Goal: Task Accomplishment & Management: Manage account settings

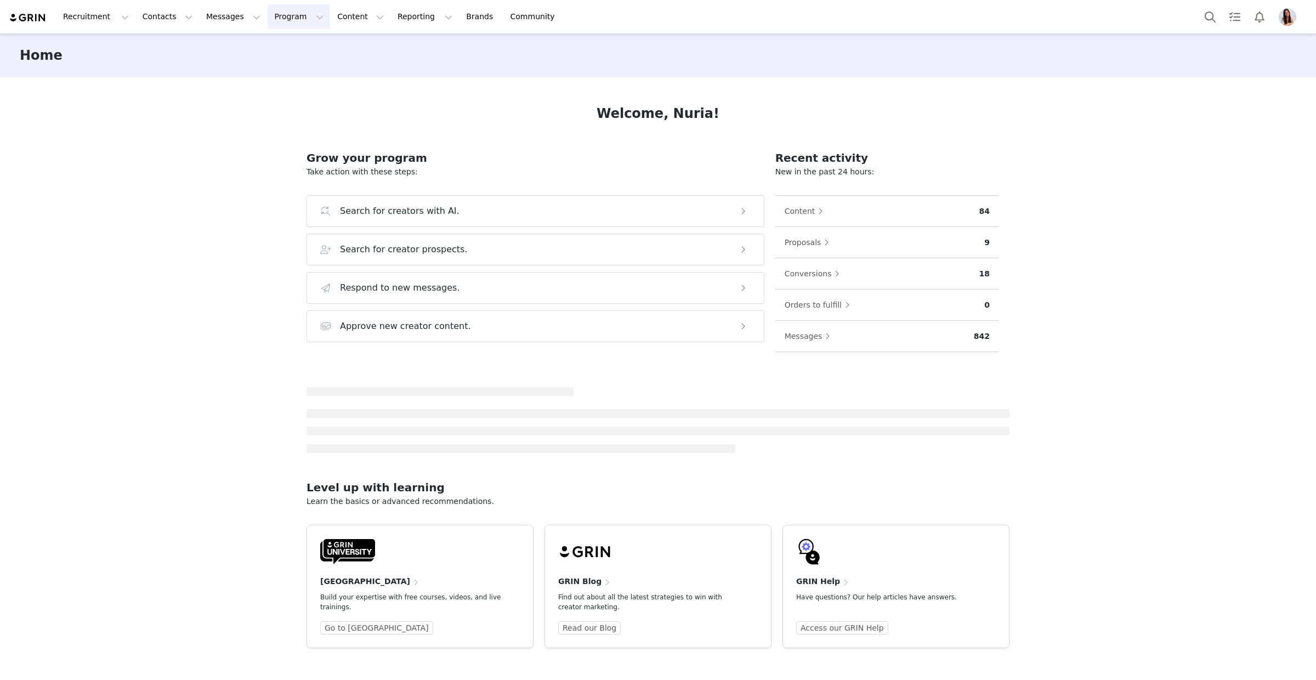
click at [280, 25] on button "Program Program" at bounding box center [299, 16] width 63 height 25
click at [296, 48] on p "Activations" at bounding box center [280, 49] width 42 height 12
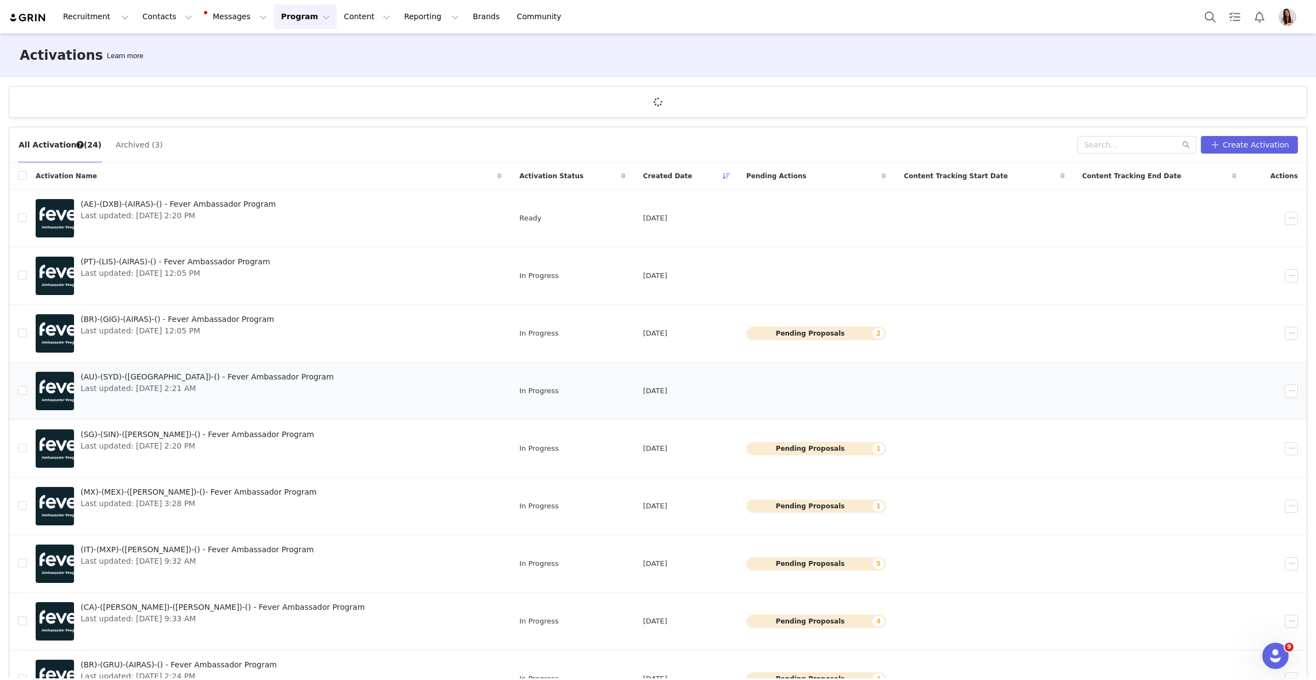
click at [189, 370] on div "(AU)-(SYD)-([PERSON_NAME])-() - Fever Ambassador Program Last updated: [DATE] 2…" at bounding box center [207, 391] width 267 height 44
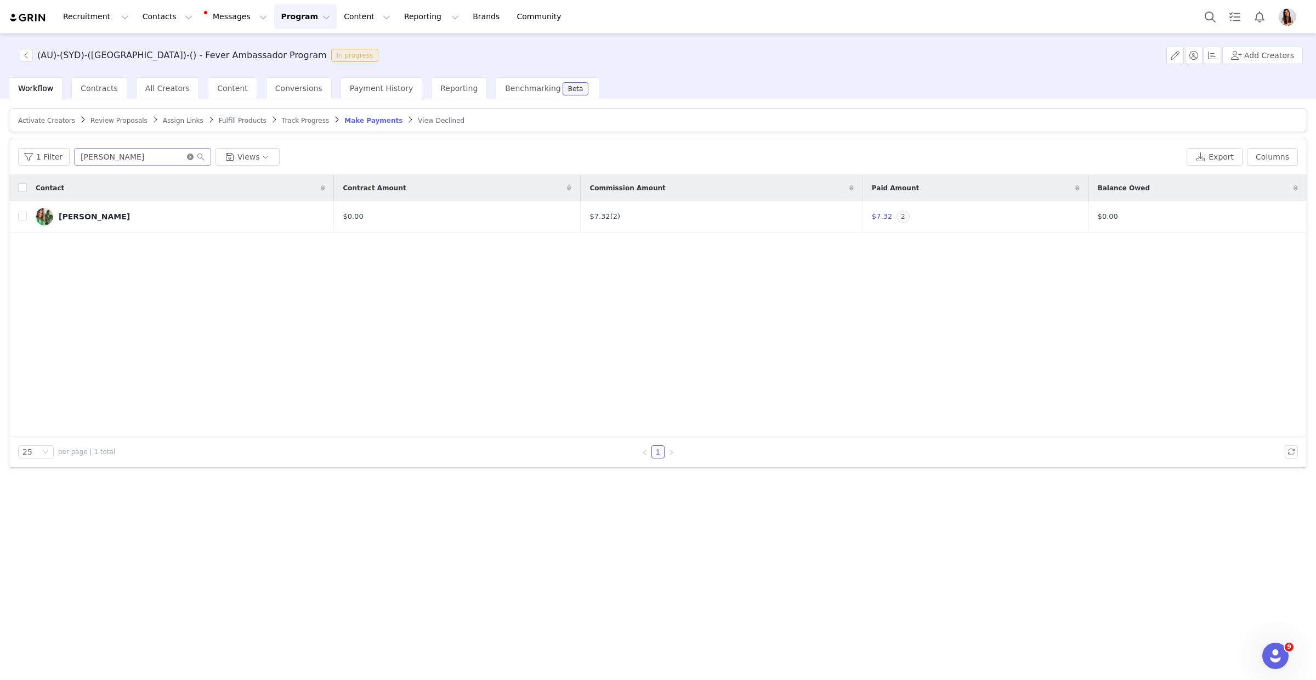
click at [190, 157] on icon "icon: close-circle" at bounding box center [190, 157] width 7 height 7
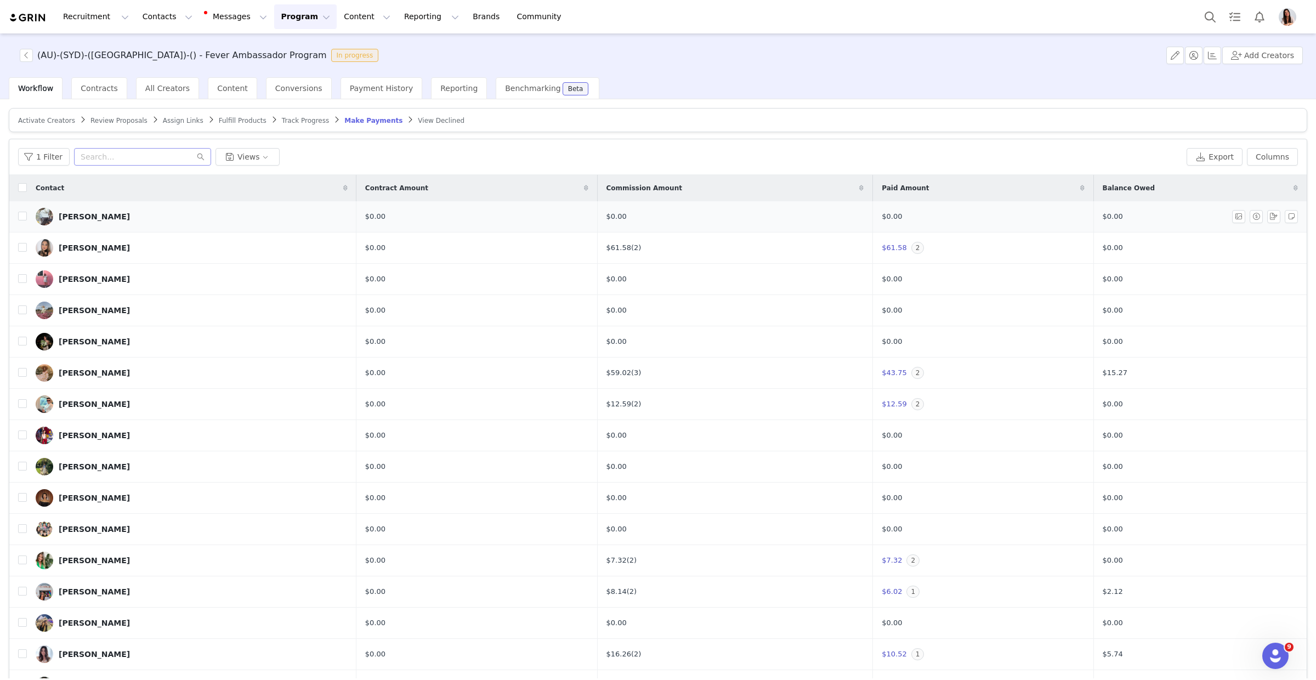
click at [88, 213] on div "[PERSON_NAME]" at bounding box center [94, 216] width 71 height 9
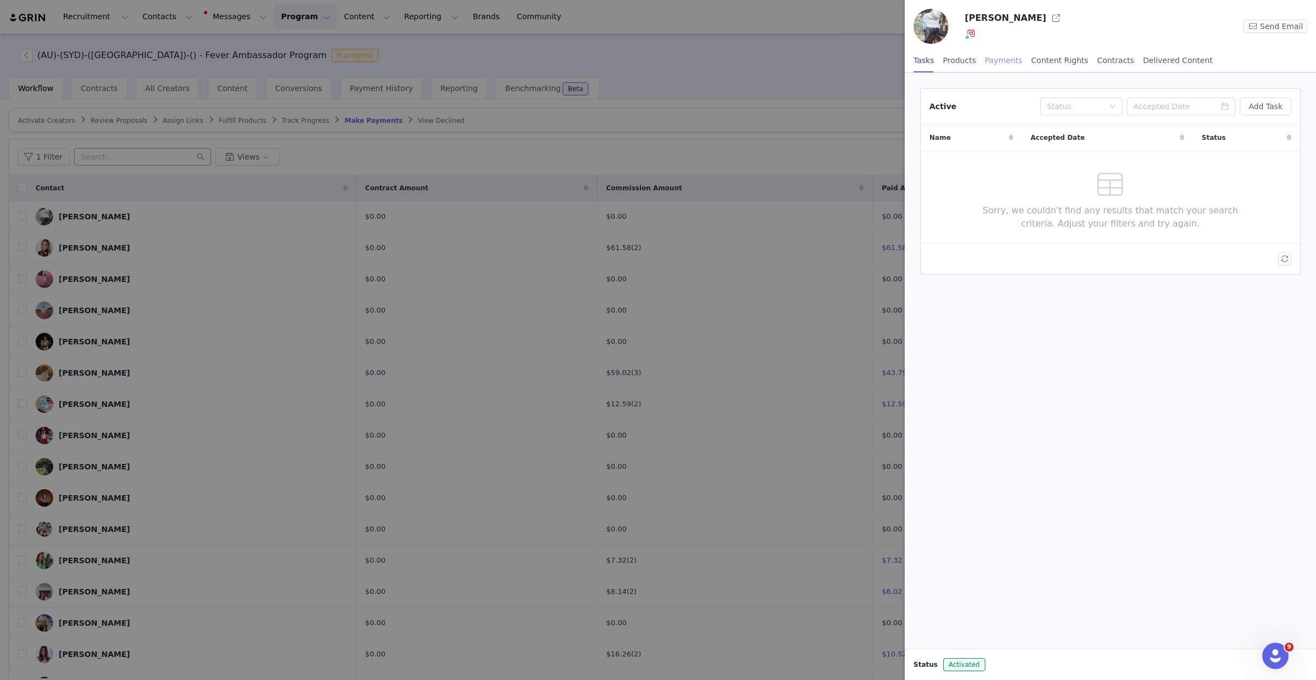
click at [1005, 63] on div "Payments" at bounding box center [1004, 60] width 38 height 25
click at [1246, 100] on button "Manage Payments" at bounding box center [1246, 107] width 92 height 18
click at [1250, 149] on span "Add Payable" at bounding box center [1248, 146] width 47 height 12
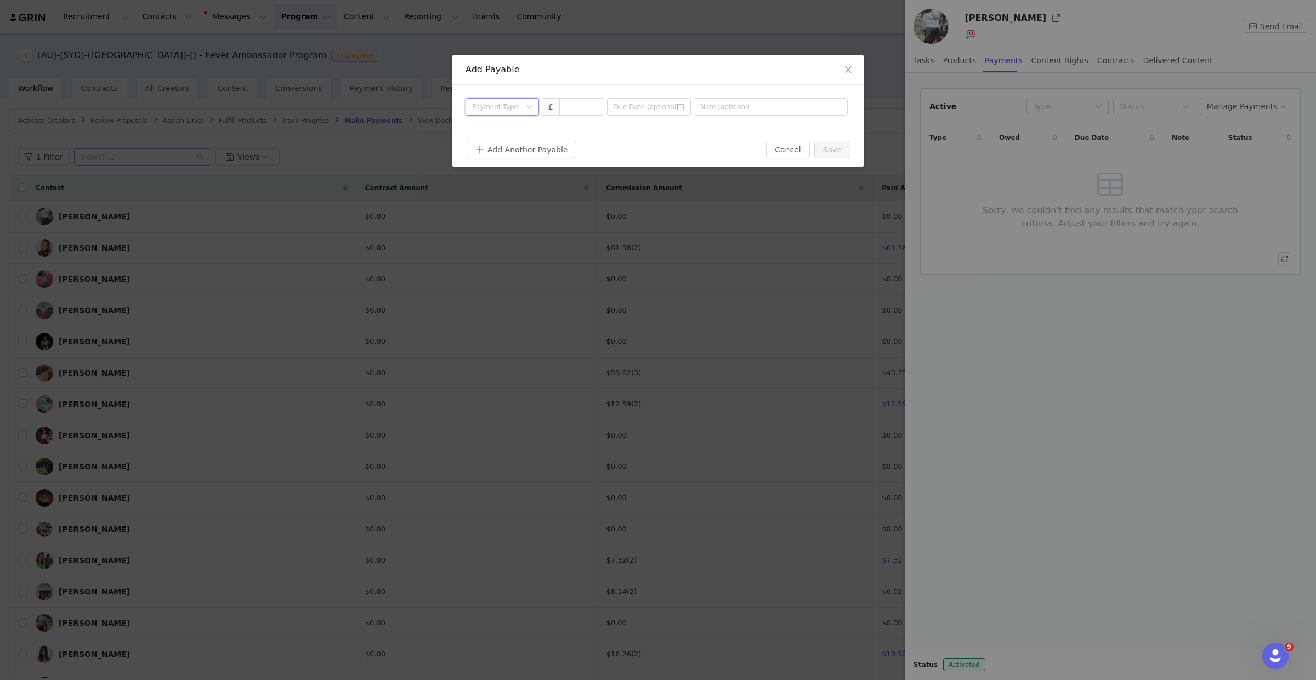
click at [522, 107] on div "Payment Type" at bounding box center [498, 107] width 53 height 16
click at [511, 145] on li "Conversion" at bounding box center [502, 147] width 73 height 18
click at [654, 112] on input at bounding box center [649, 107] width 84 height 18
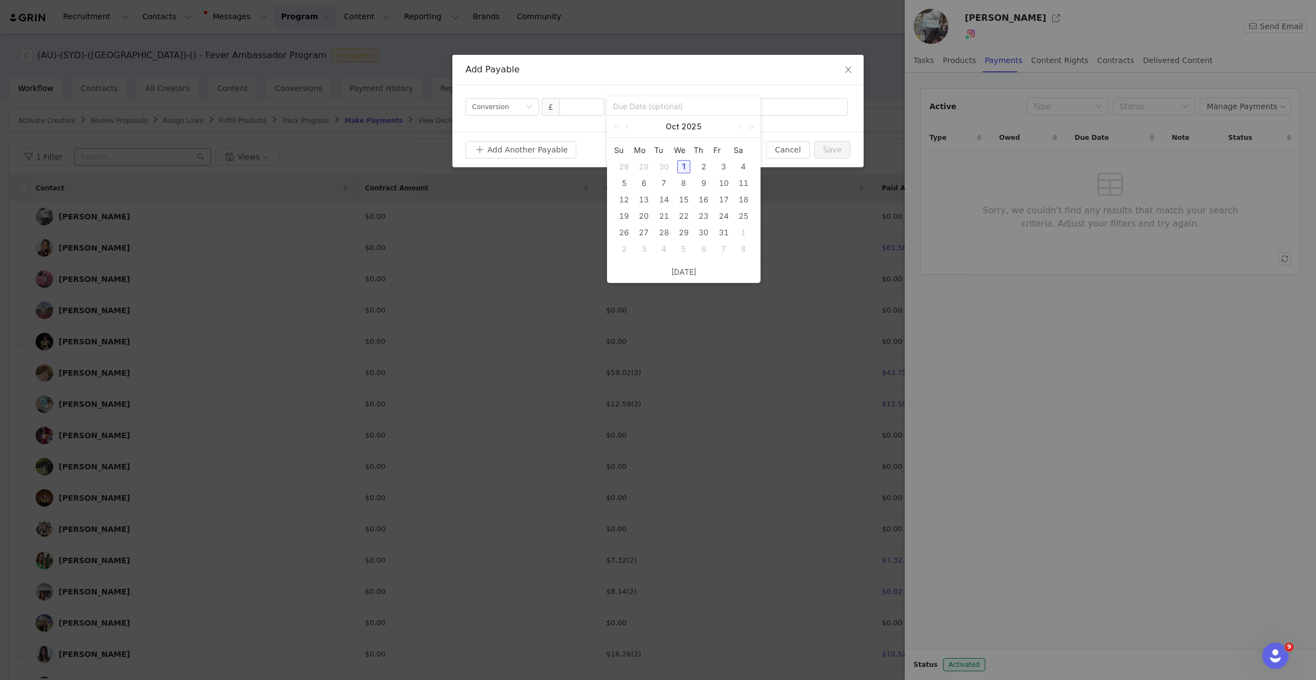
click at [666, 169] on div "30" at bounding box center [663, 166] width 13 height 13
type input "[DATE]"
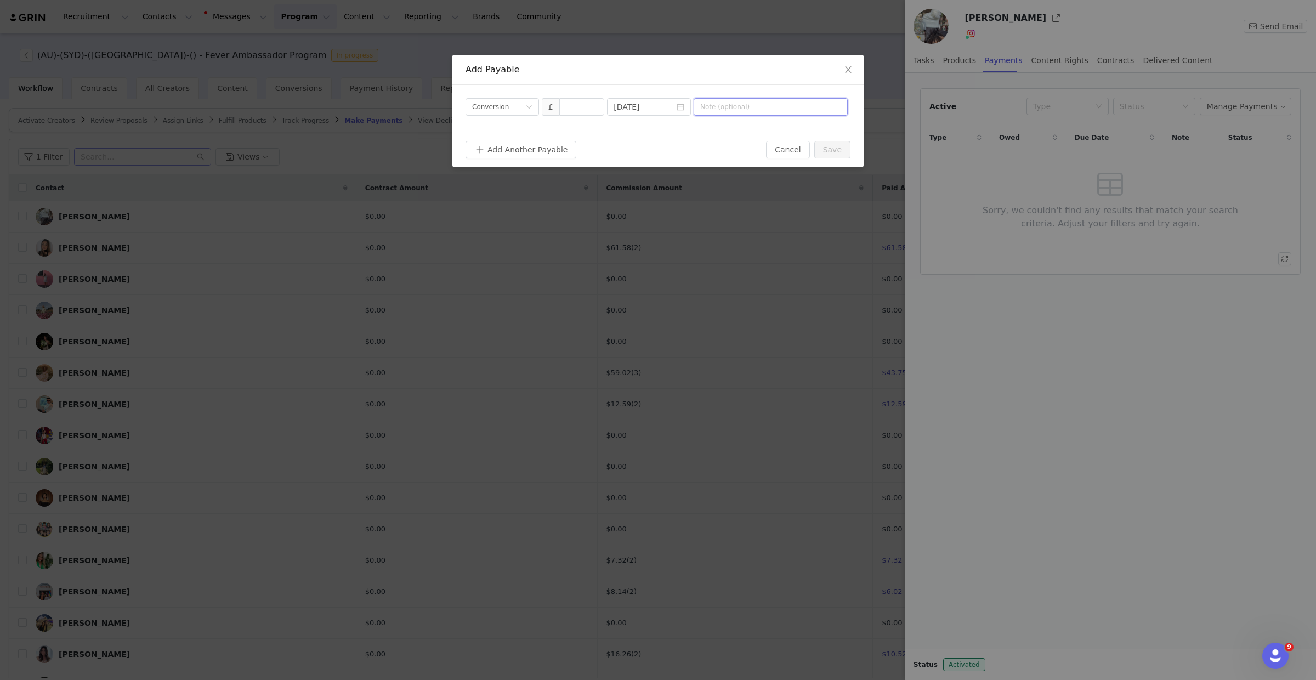
click at [702, 108] on input "text" at bounding box center [771, 107] width 154 height 18
click at [756, 114] on input "text" at bounding box center [771, 107] width 154 height 18
paste input "AUGUST 5% DISCOUNT CODE COMMISSION"
click at [719, 106] on input "AUGUST 5% DISCOUNT CODE COMMISSION" at bounding box center [771, 107] width 154 height 18
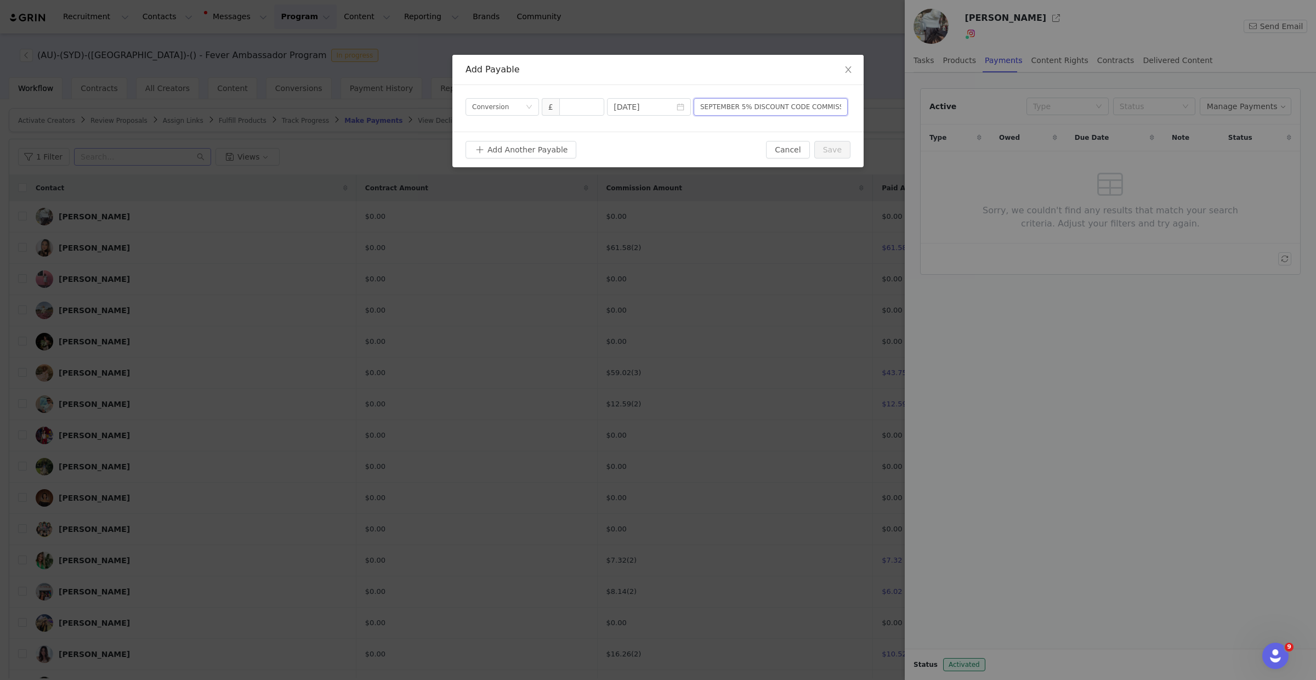
type input "SEPTEMBER 5% DISCOUNT CODE COMMISSION"
click at [665, 162] on div "Add Another Payable Cancel Save" at bounding box center [657, 150] width 411 height 36
click at [581, 110] on input at bounding box center [582, 107] width 44 height 16
type input "25"
click at [646, 148] on div "Add Another Payable" at bounding box center [616, 150] width 301 height 18
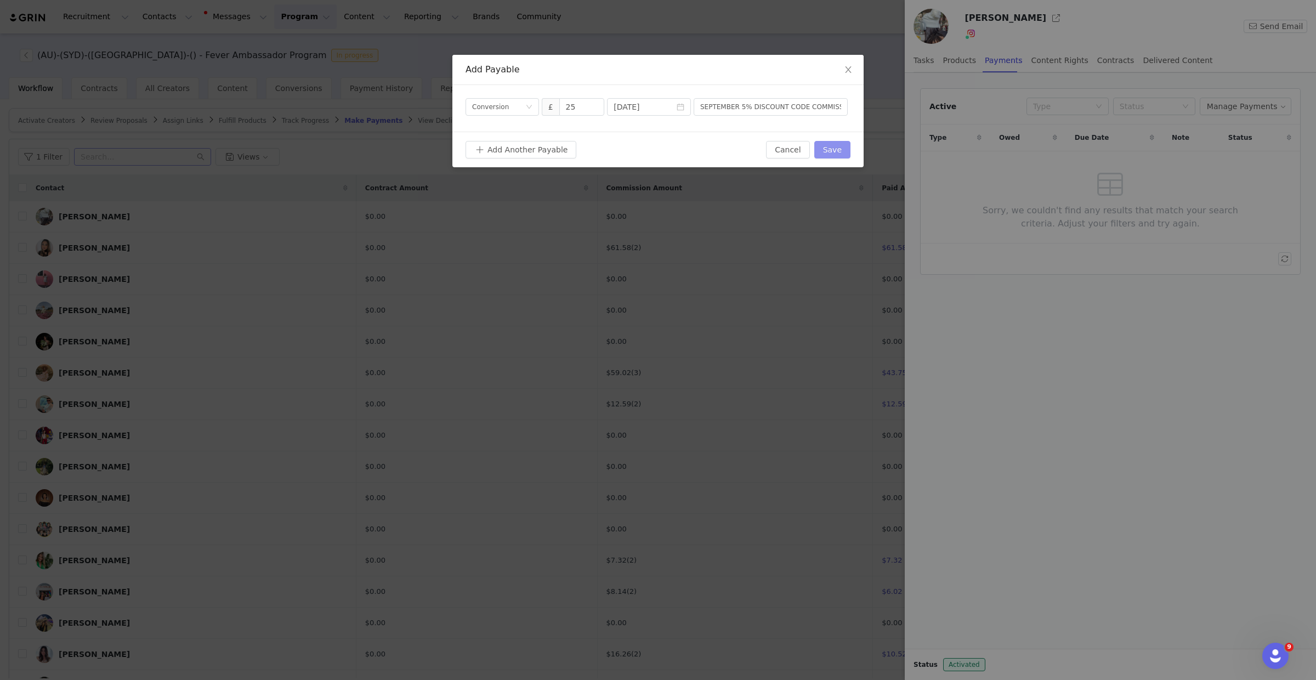
click at [836, 152] on button "Save" at bounding box center [832, 150] width 36 height 18
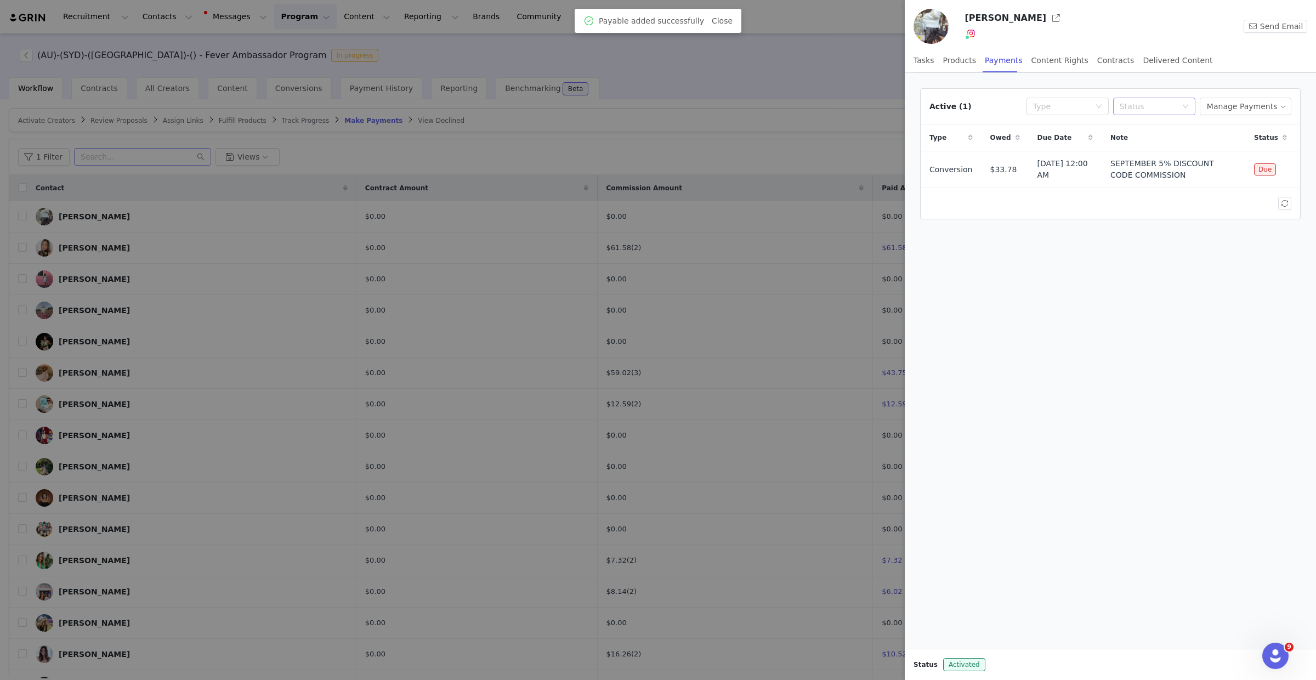
click at [1155, 107] on div "Status" at bounding box center [1148, 106] width 57 height 11
click at [1177, 320] on div "Active (1) Type Status Manage Payments Type Owed Due Date Note Status Conversio…" at bounding box center [1110, 361] width 411 height 576
click at [1288, 169] on button "button" at bounding box center [1284, 169] width 13 height 13
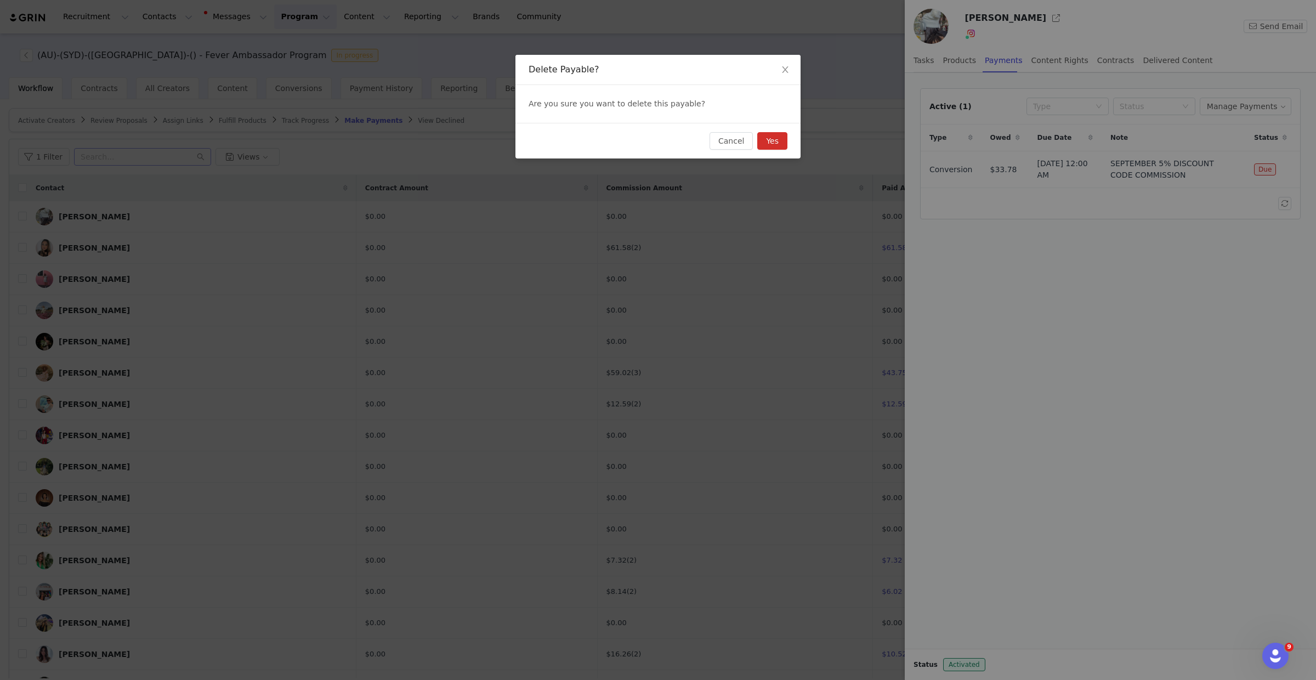
click at [765, 139] on button "Yes" at bounding box center [772, 141] width 30 height 18
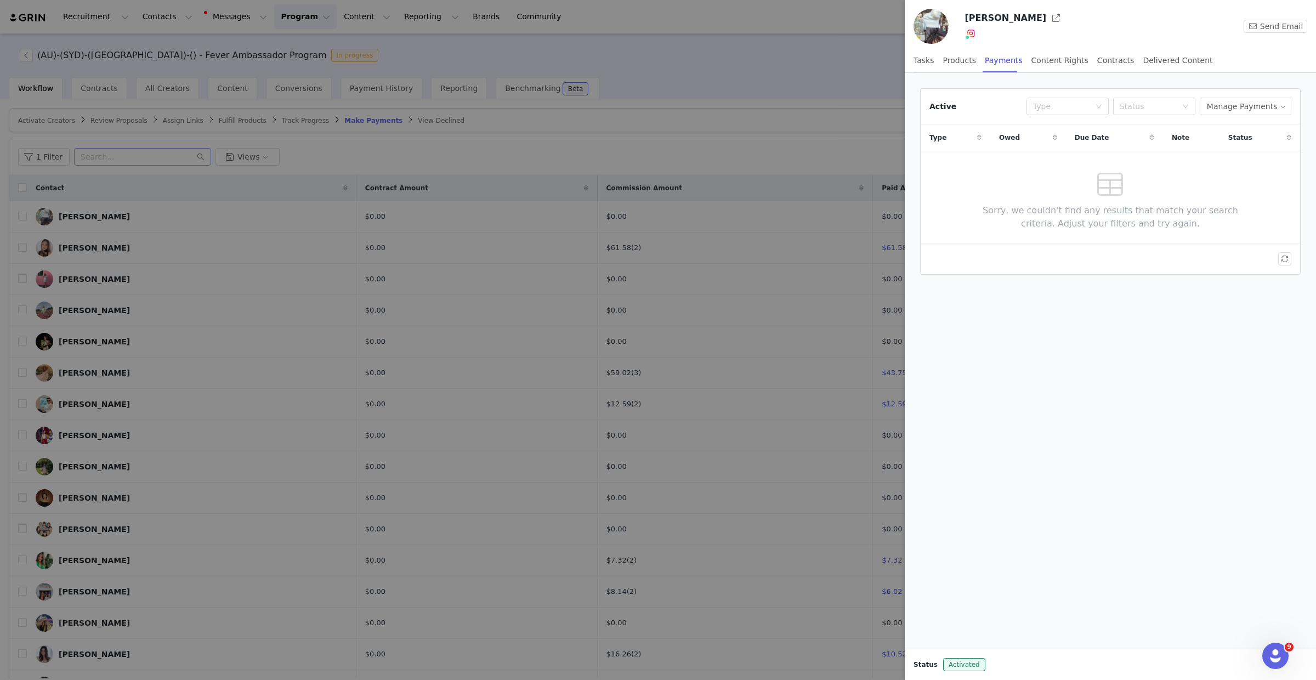
click at [787, 151] on div at bounding box center [658, 340] width 1316 height 680
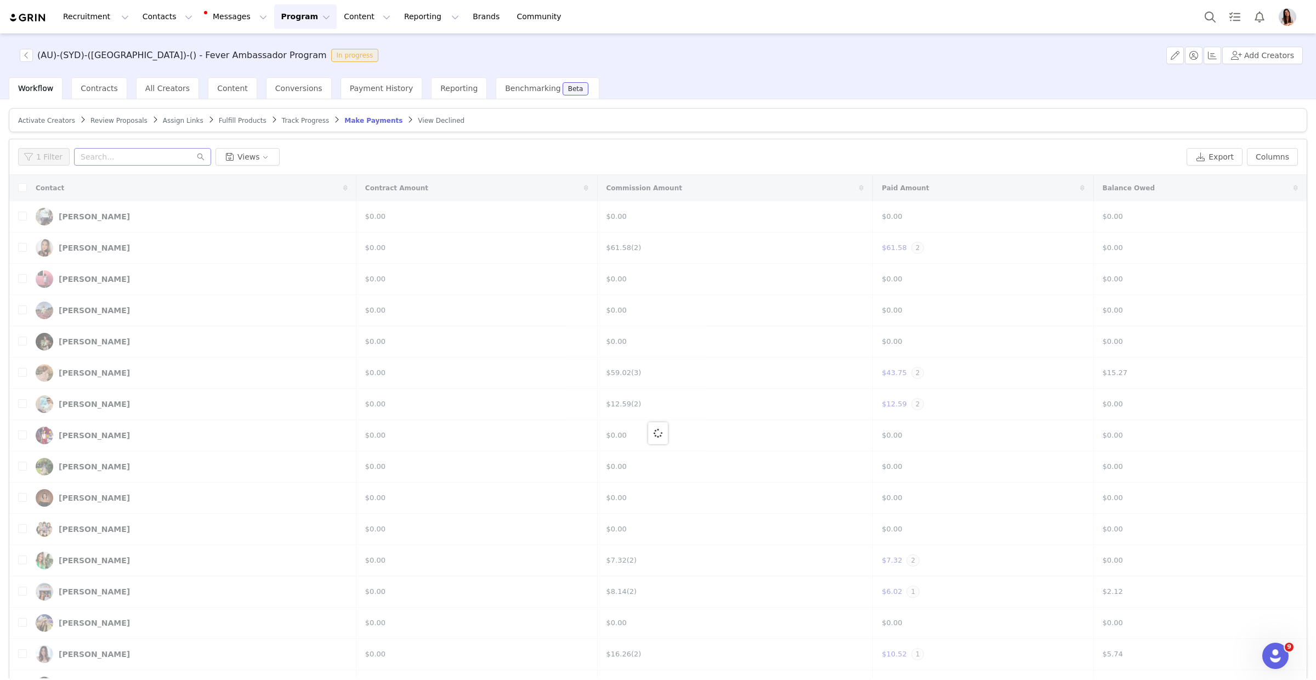
click at [23, 190] on div at bounding box center [657, 433] width 1297 height 516
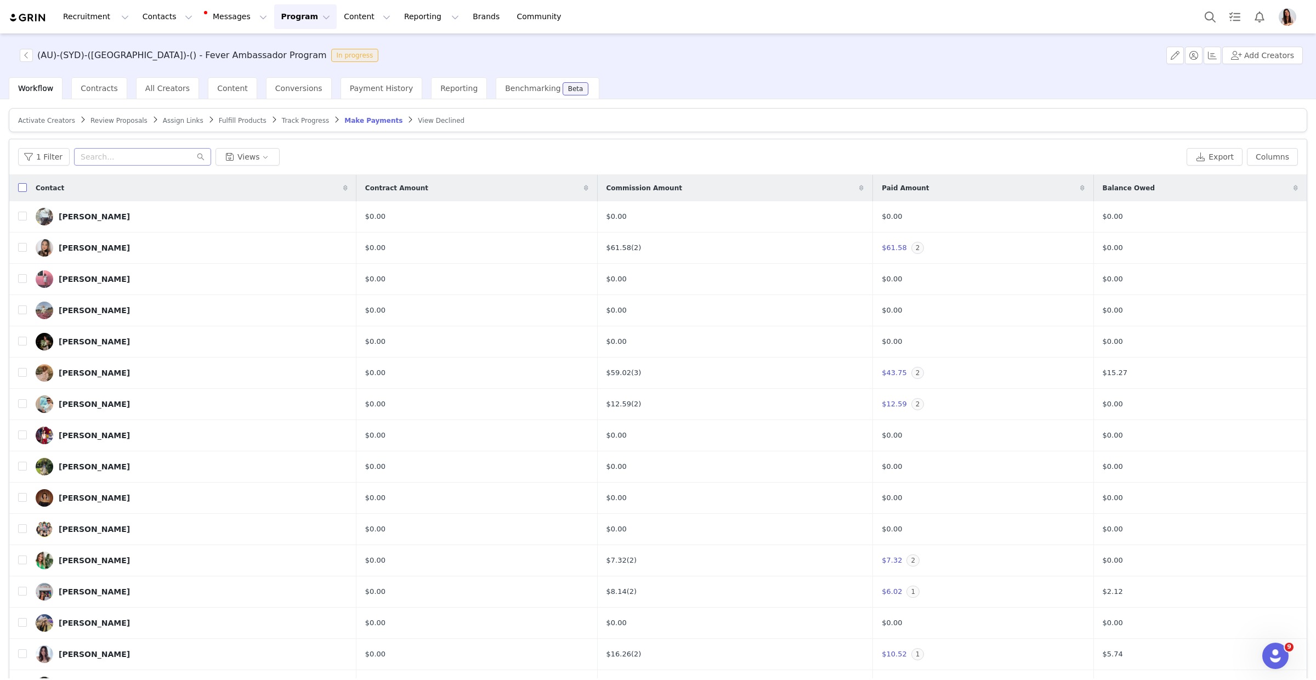
click at [18, 187] on input "checkbox" at bounding box center [22, 187] width 9 height 9
checkbox input "true"
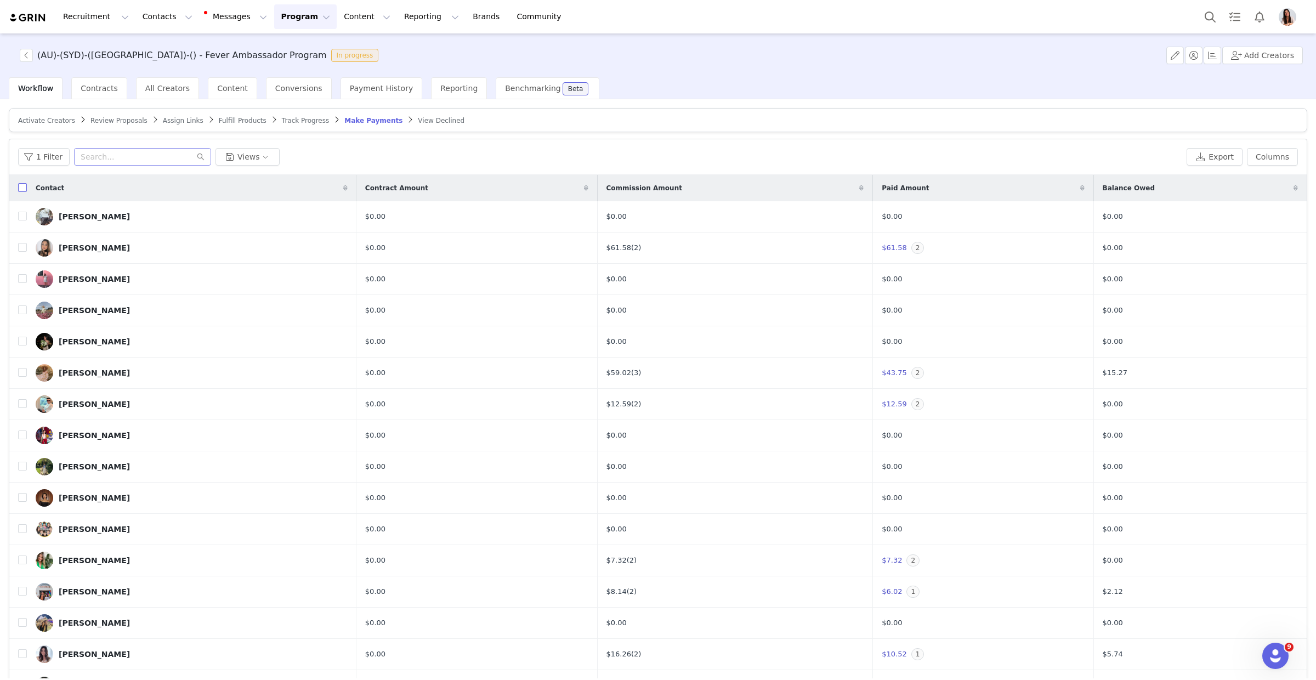
checkbox input "true"
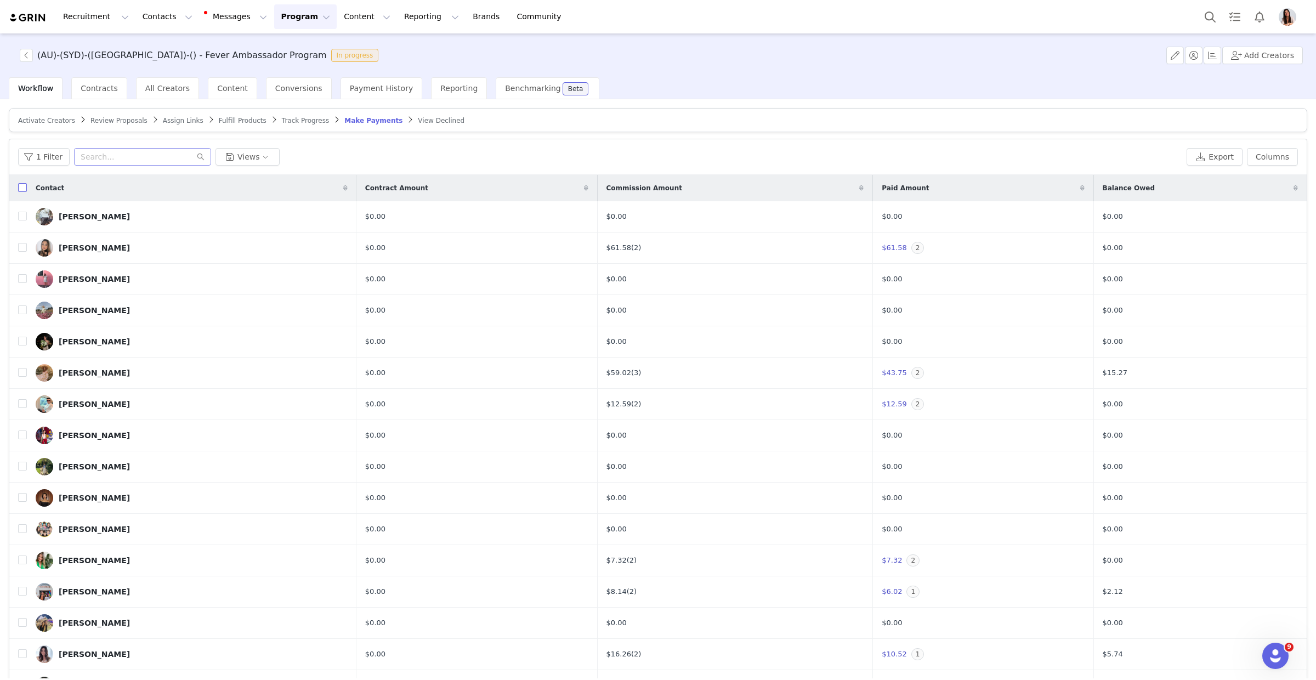
checkbox input "true"
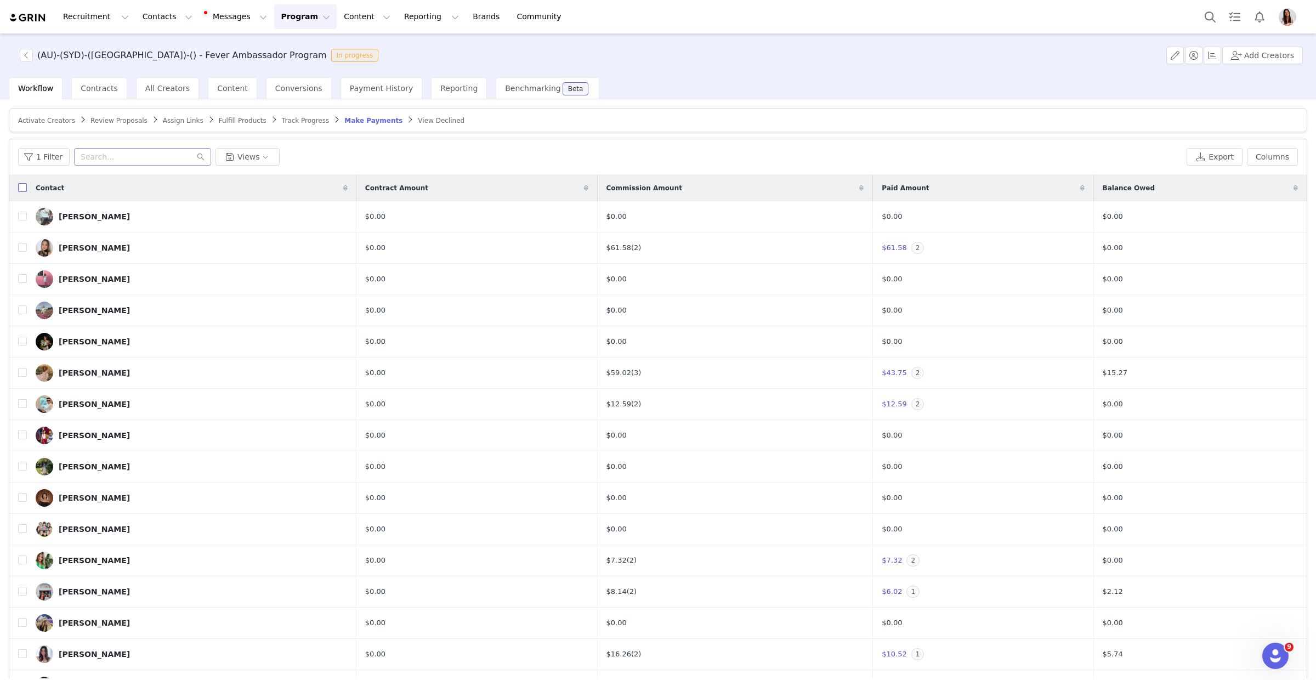
checkbox input "true"
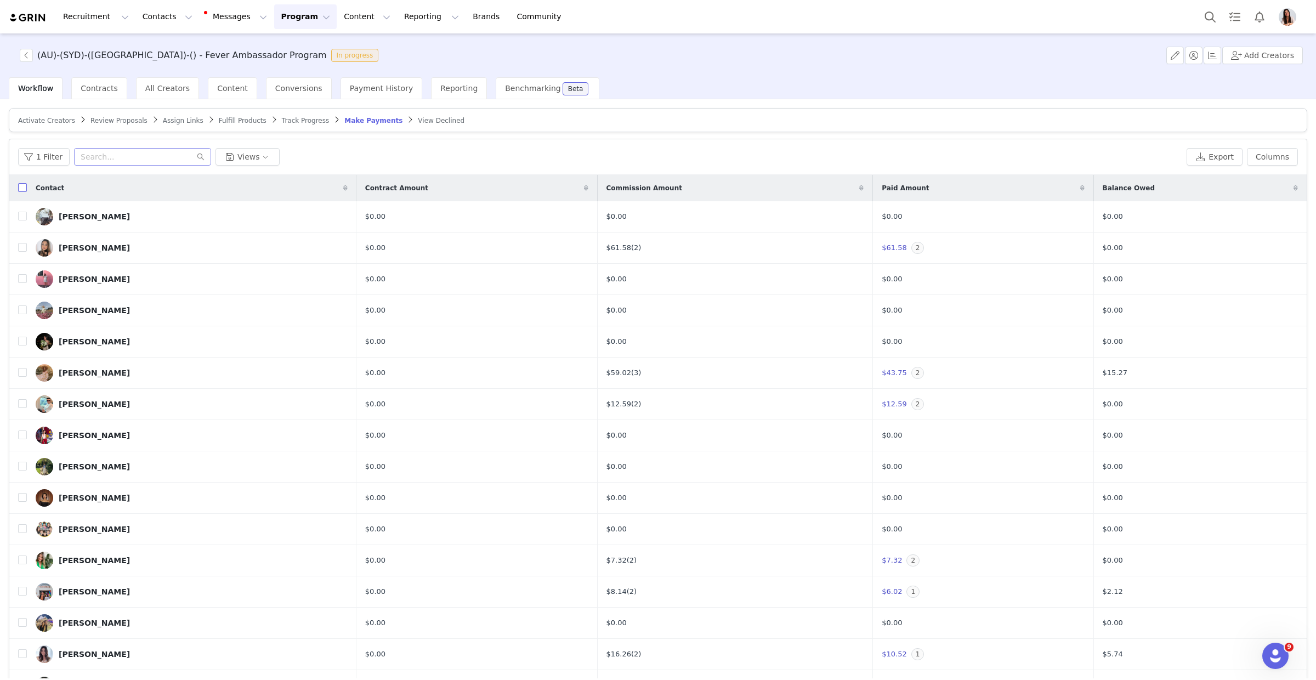
checkbox input "true"
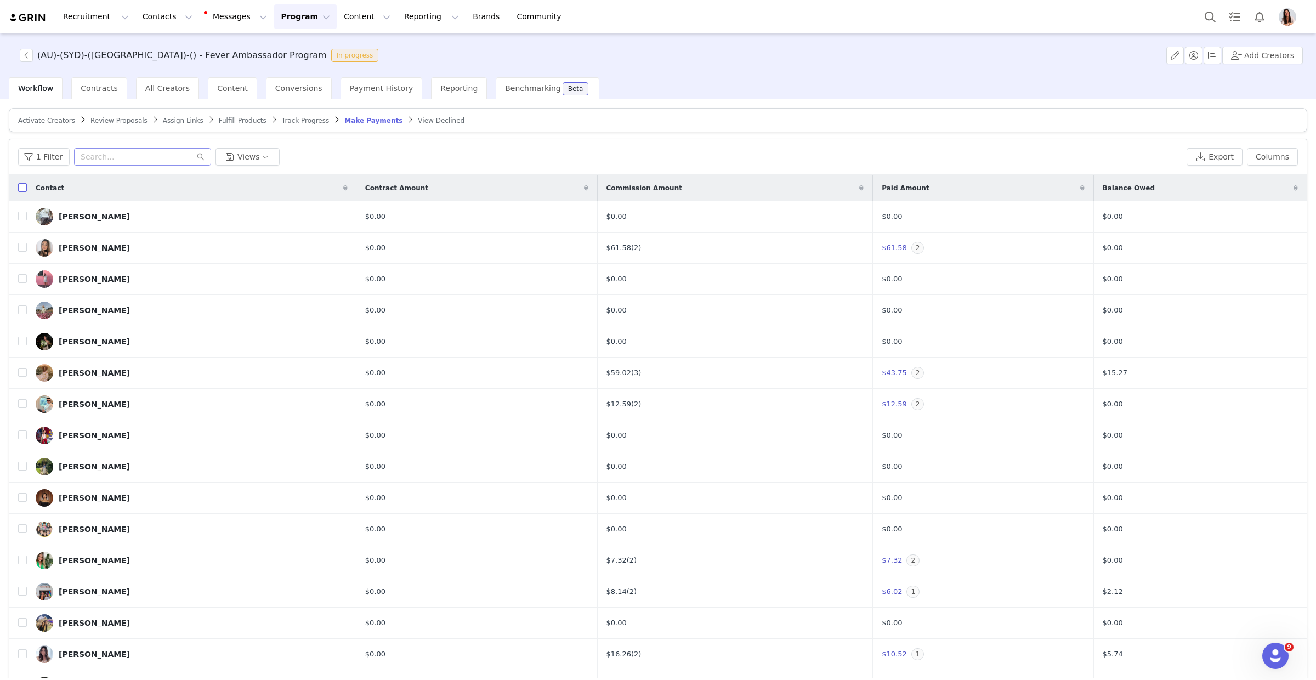
checkbox input "true"
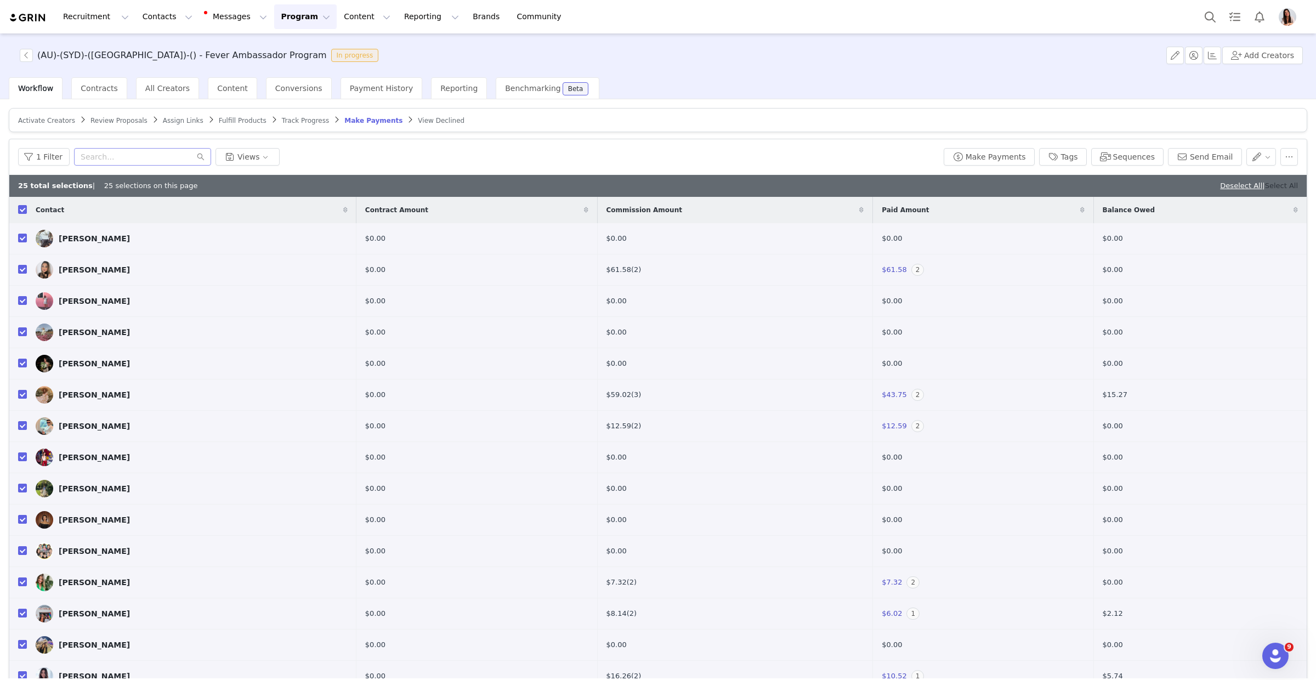
click at [1293, 185] on link "Select All" at bounding box center [1281, 186] width 33 height 8
click at [973, 153] on button "Make Payments" at bounding box center [989, 157] width 91 height 18
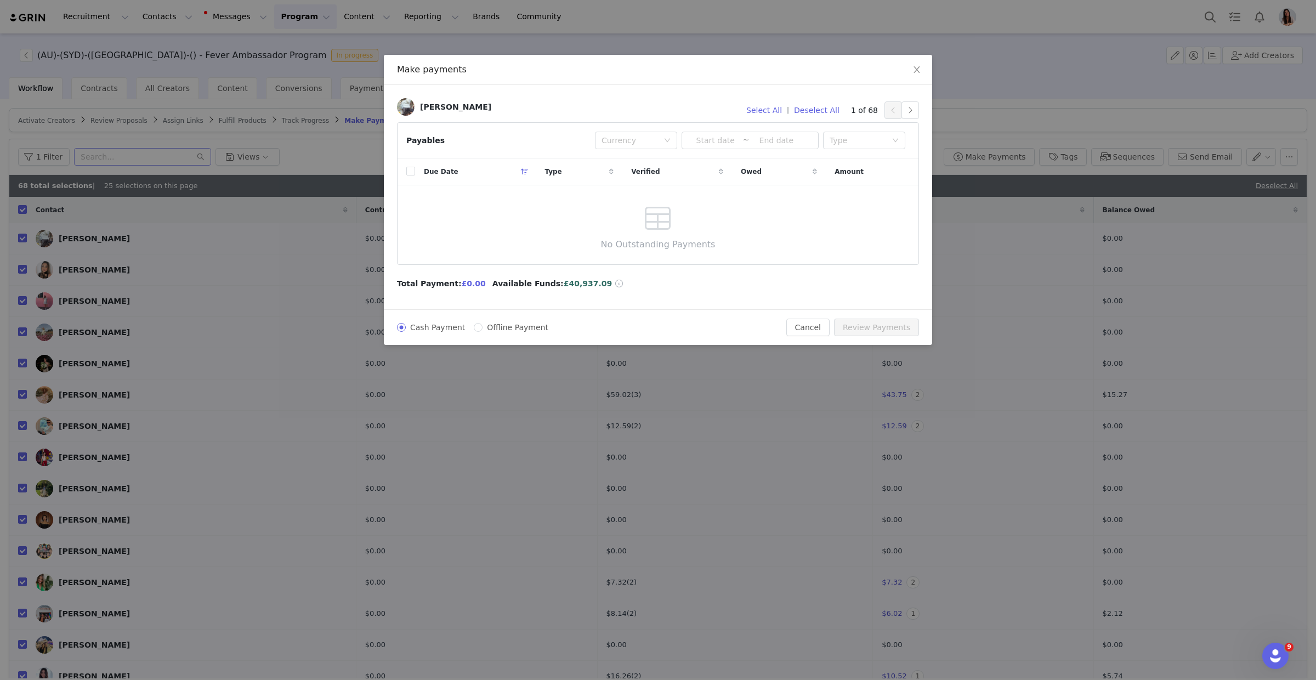
click at [716, 149] on div "Payables Currency ~ Type" at bounding box center [658, 141] width 521 height 36
click at [716, 143] on input at bounding box center [715, 140] width 54 height 12
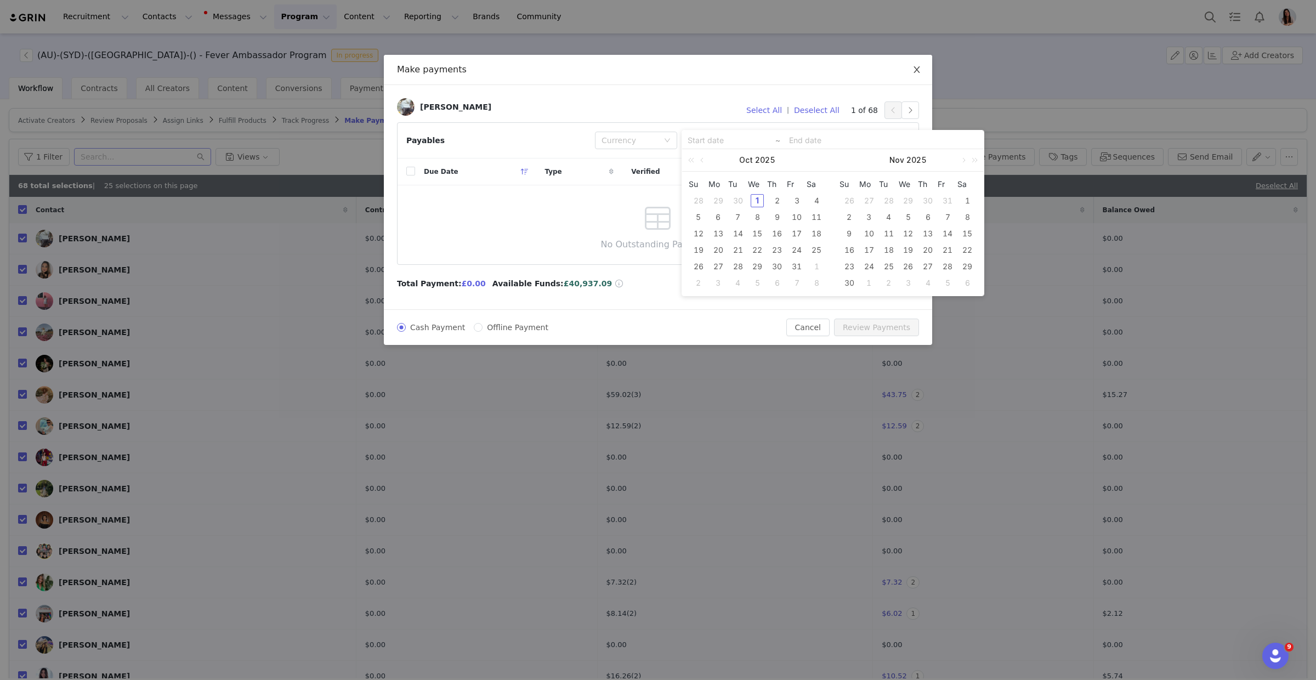
click at [911, 79] on span "Close" at bounding box center [917, 70] width 31 height 31
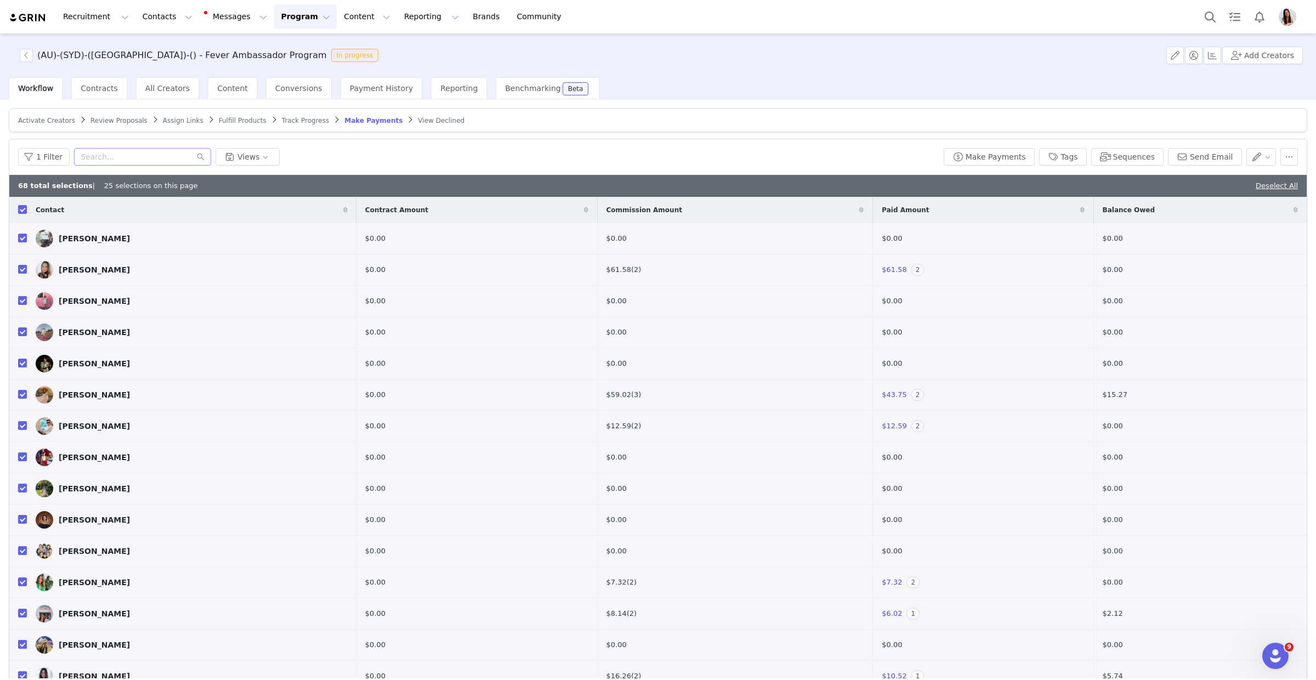
click at [288, 22] on button "Program Program" at bounding box center [305, 16] width 63 height 25
click at [297, 94] on p "Payments" at bounding box center [285, 89] width 38 height 12
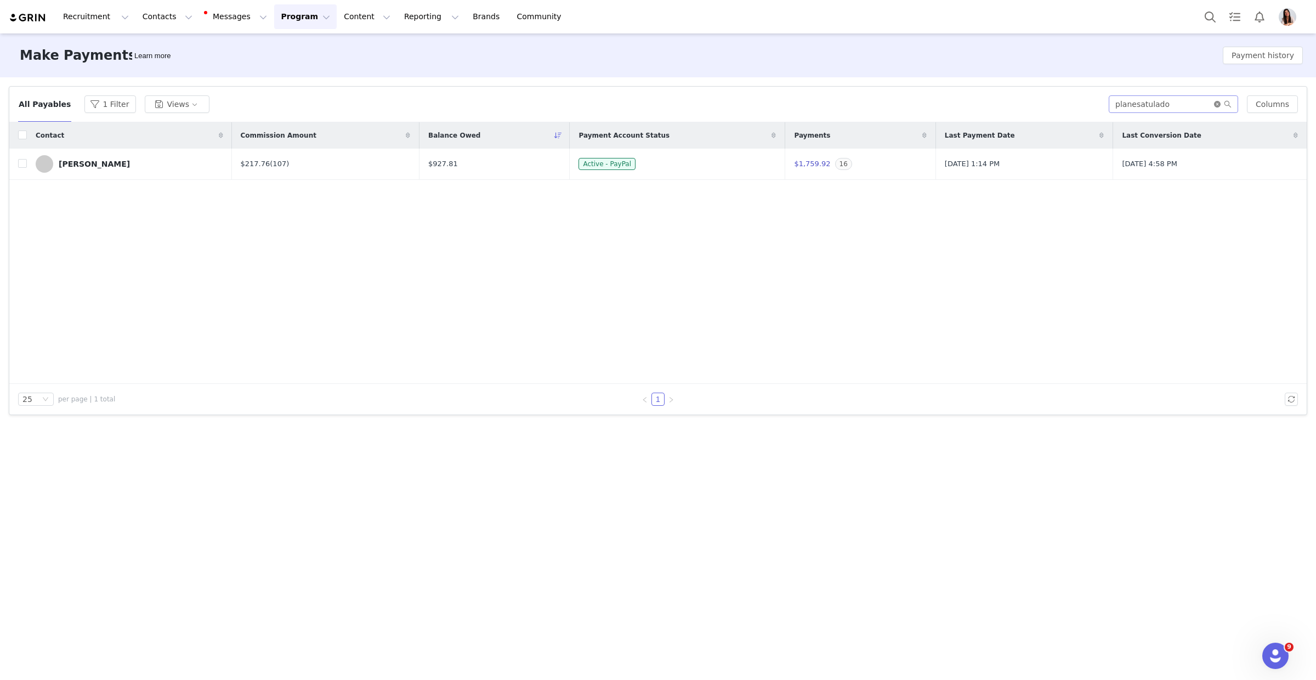
click at [1220, 105] on icon "icon: close-circle" at bounding box center [1217, 104] width 7 height 7
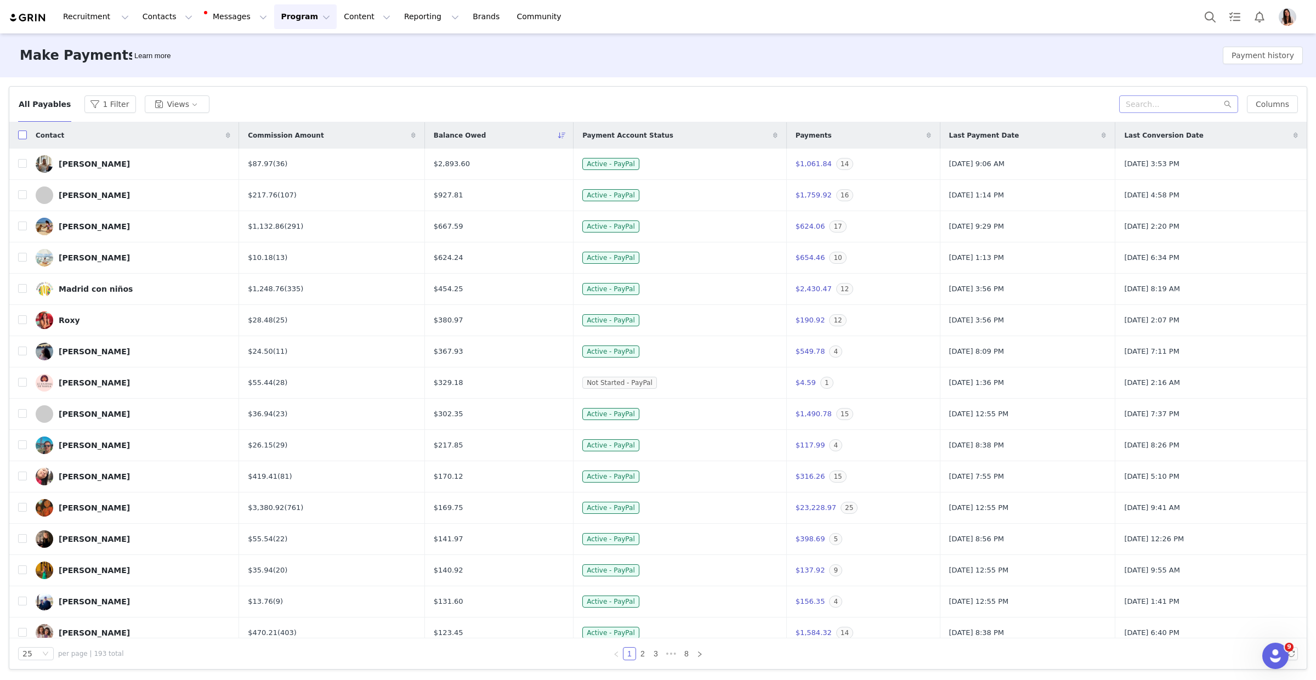
click at [23, 135] on input "checkbox" at bounding box center [22, 135] width 9 height 9
checkbox input "true"
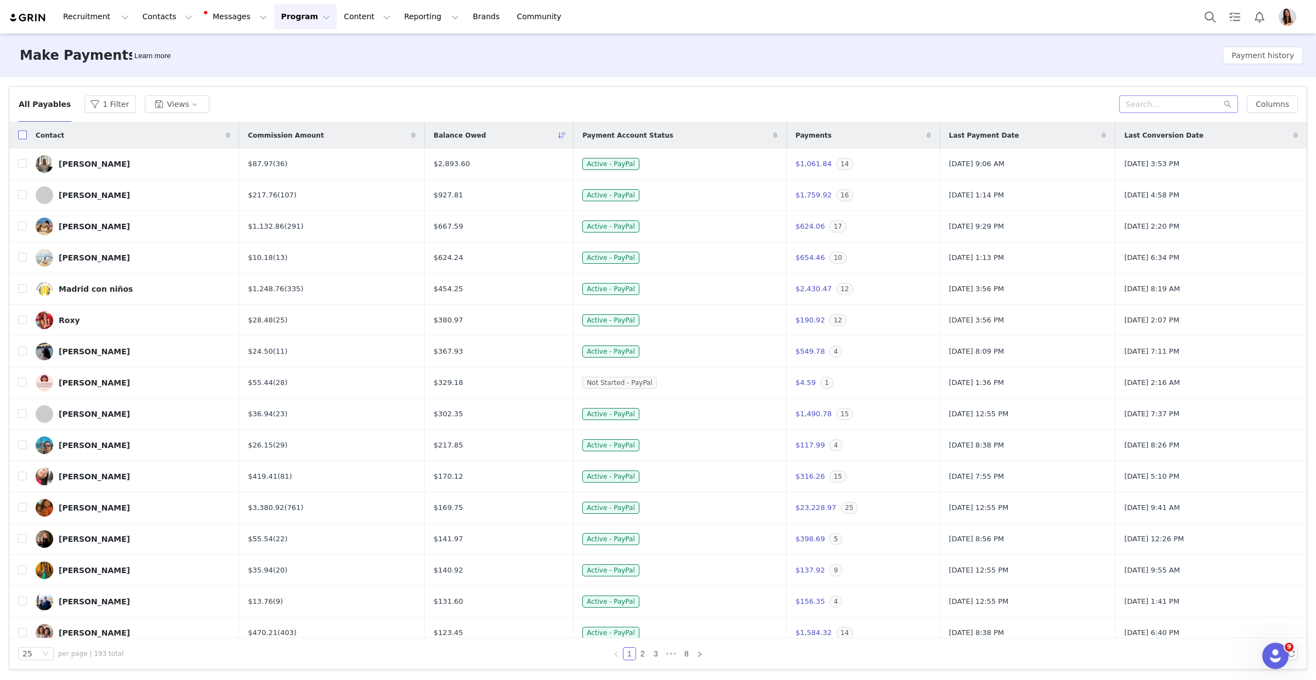
checkbox input "true"
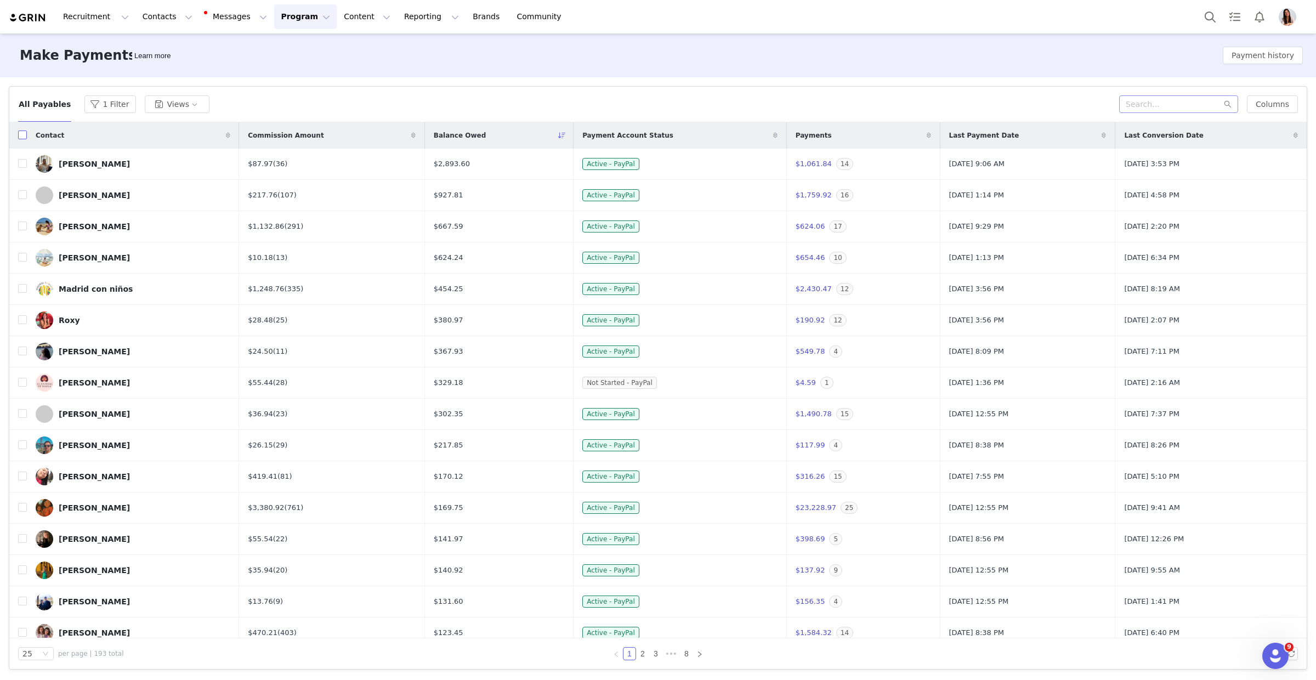
checkbox input "true"
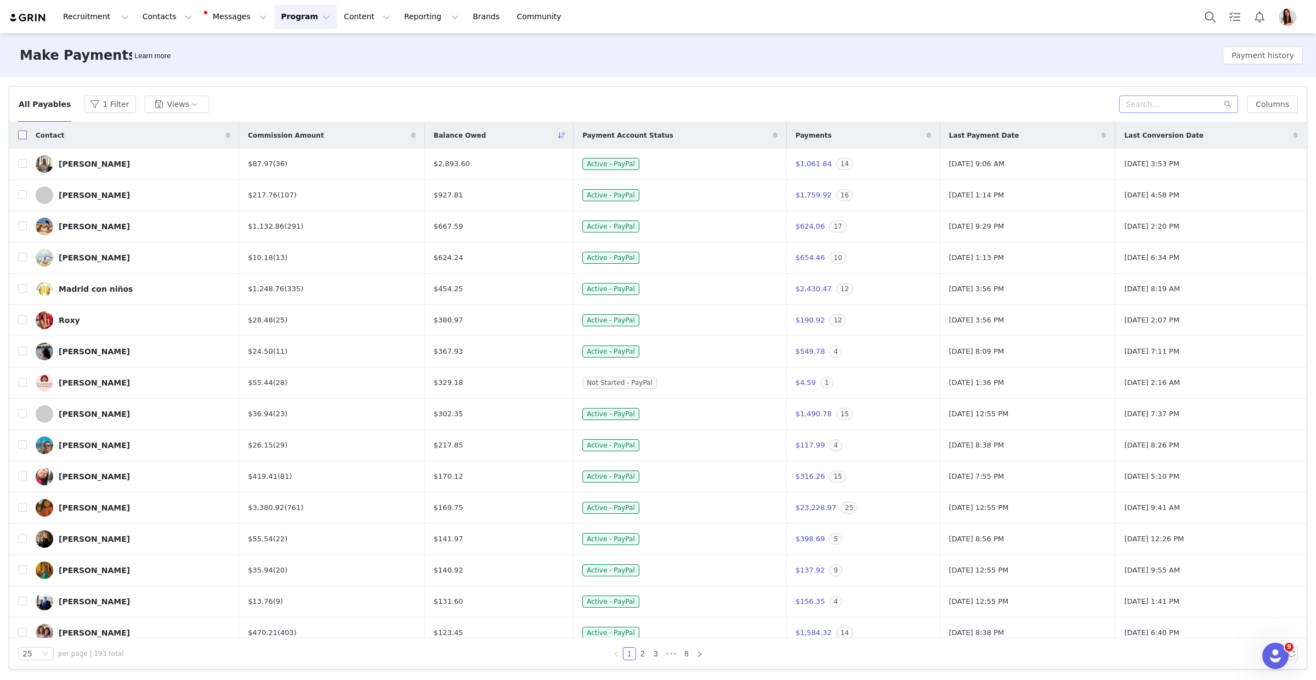
checkbox input "true"
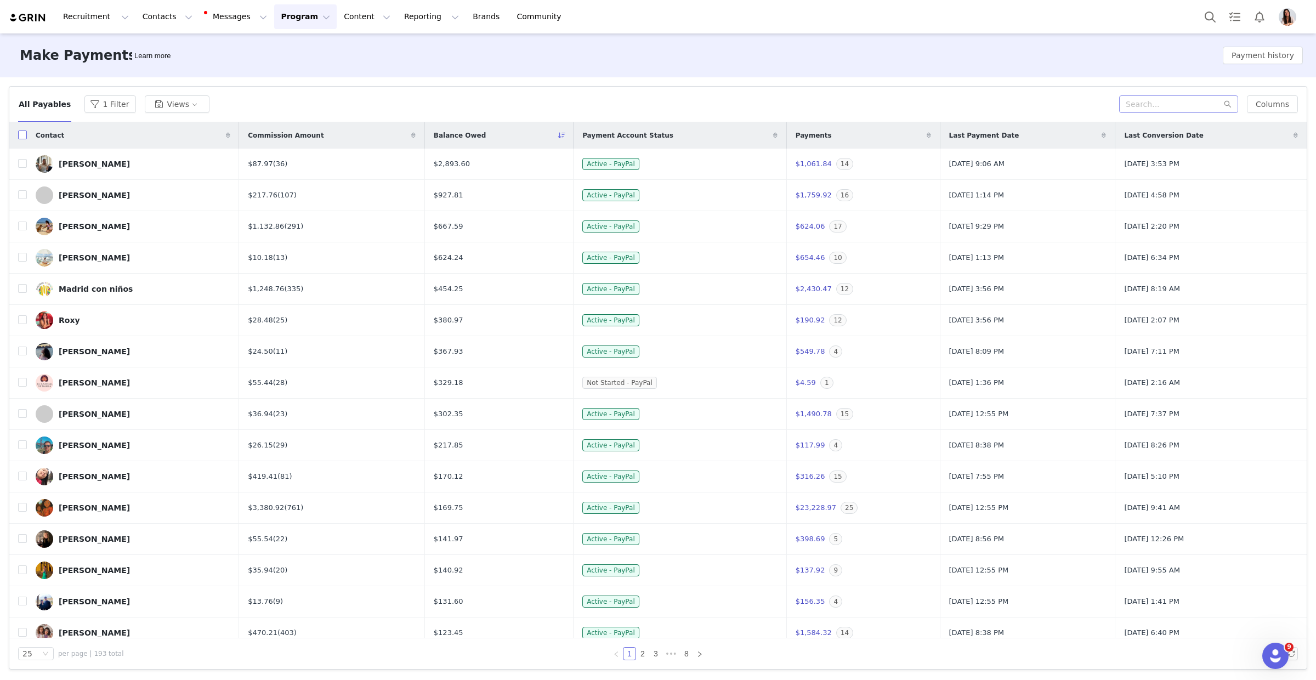
checkbox input "true"
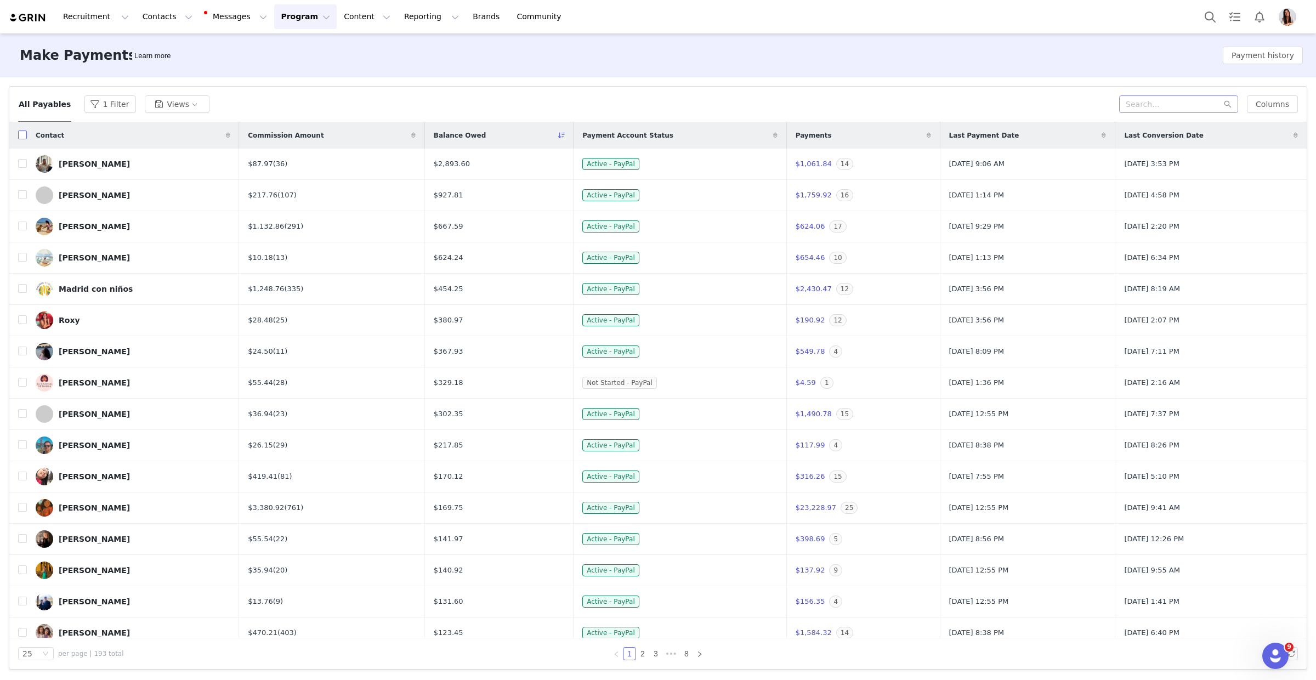
checkbox input "true"
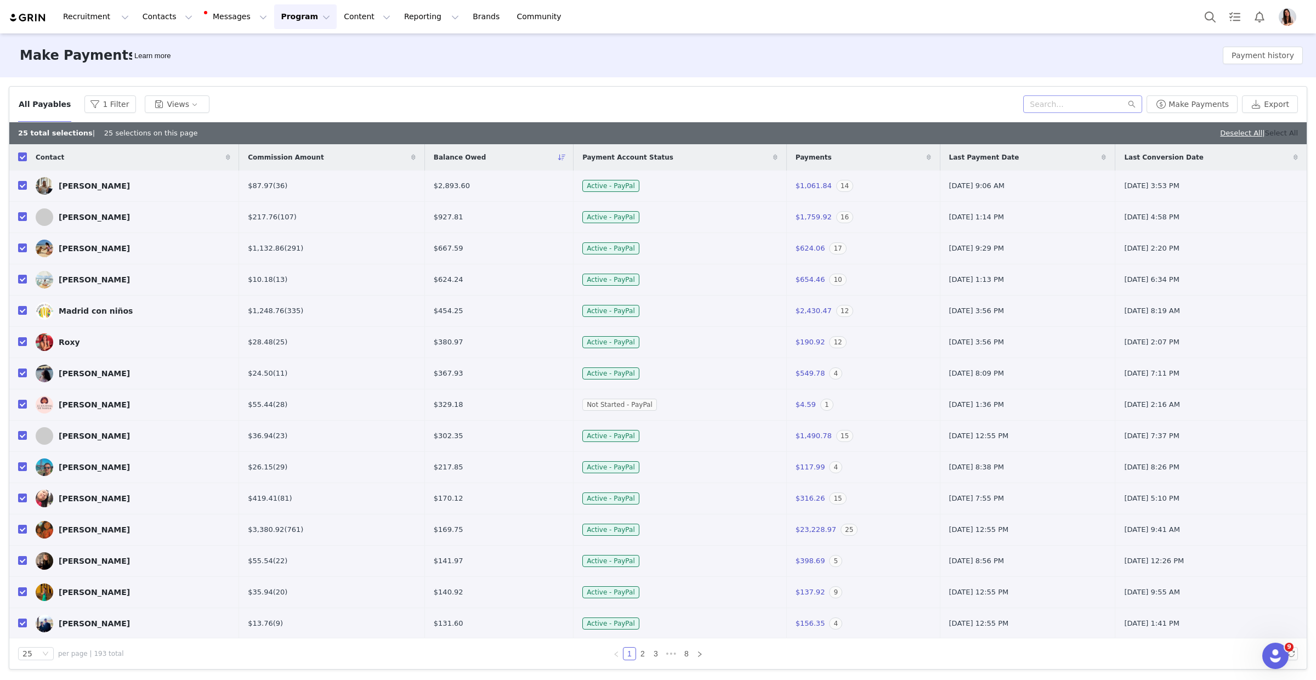
click at [1286, 130] on link "Select All" at bounding box center [1281, 133] width 33 height 8
click at [949, 69] on div "Make Payments Learn more Payment history" at bounding box center [658, 55] width 1316 height 44
click at [1291, 20] on img "Profile" at bounding box center [1288, 17] width 18 height 18
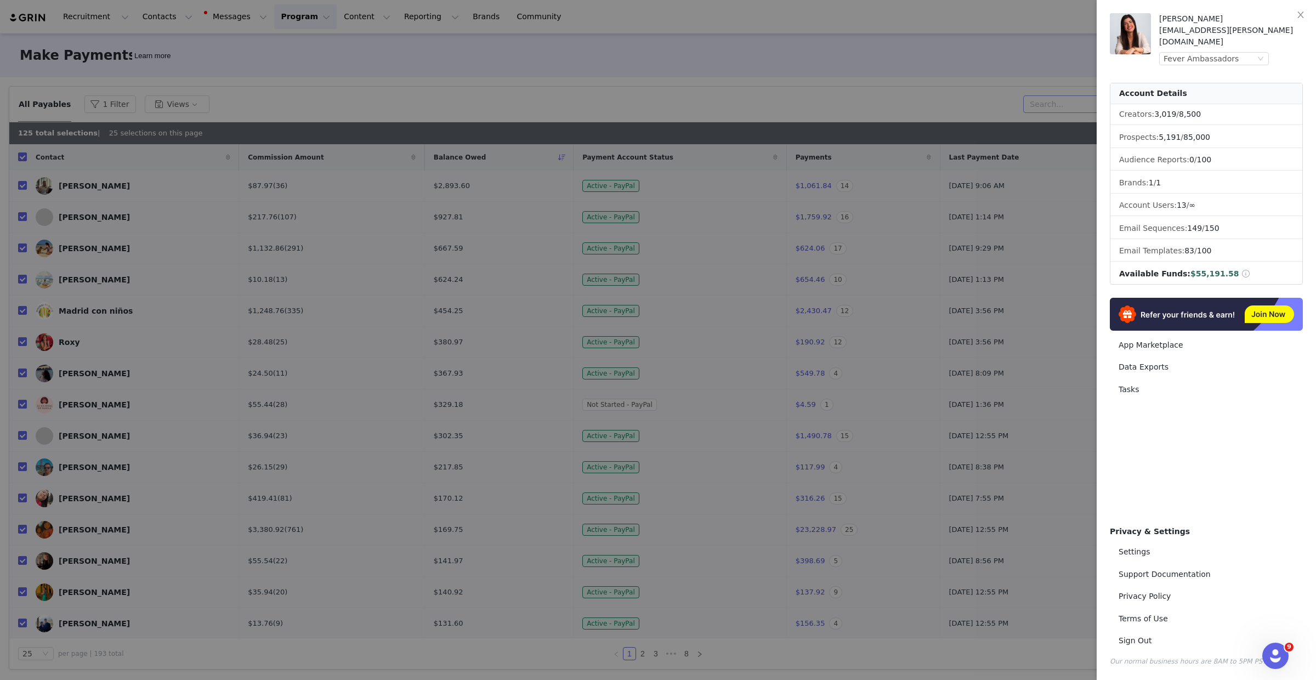
click at [635, 55] on div at bounding box center [658, 340] width 1316 height 680
